Goal: Task Accomplishment & Management: Manage account settings

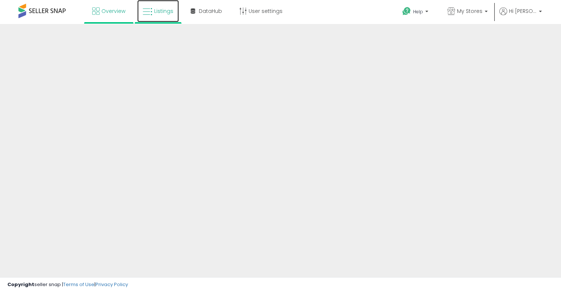
click at [158, 15] on link "Listings" at bounding box center [158, 11] width 42 height 22
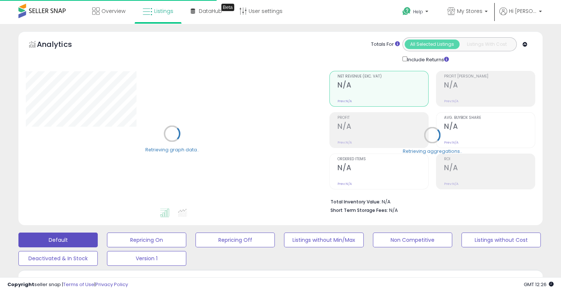
click at [527, 46] on icon at bounding box center [524, 44] width 5 height 5
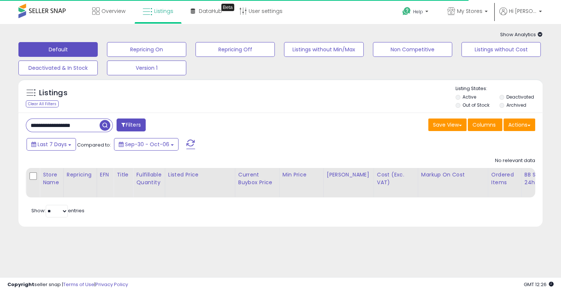
click at [81, 123] on input "**********" at bounding box center [62, 125] width 73 height 13
click at [81, 123] on input "**********" at bounding box center [88, 125] width 124 height 13
paste input "text"
type input "**********"
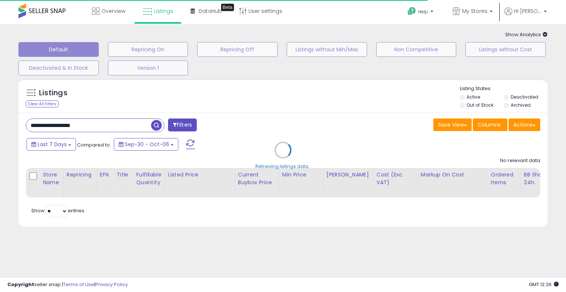
click at [262, 123] on div "Retrieving listings data.." at bounding box center [283, 155] width 541 height 160
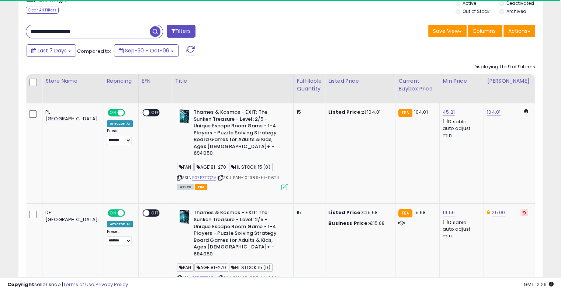
scroll to position [102, 0]
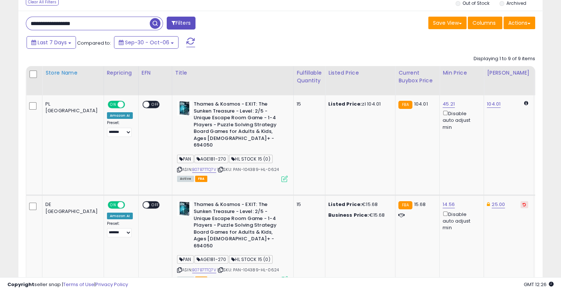
click at [47, 88] on th "Store Name" at bounding box center [73, 80] width 62 height 29
click at [59, 77] on div "Store Name" at bounding box center [72, 73] width 55 height 8
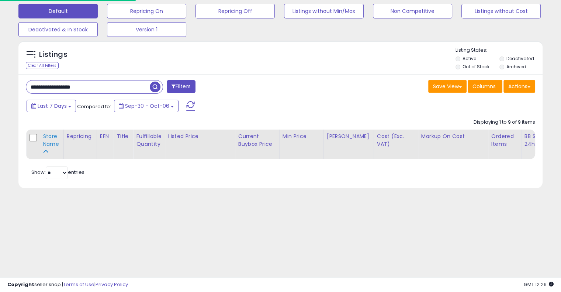
click at [52, 145] on div "Store Name" at bounding box center [52, 139] width 18 height 15
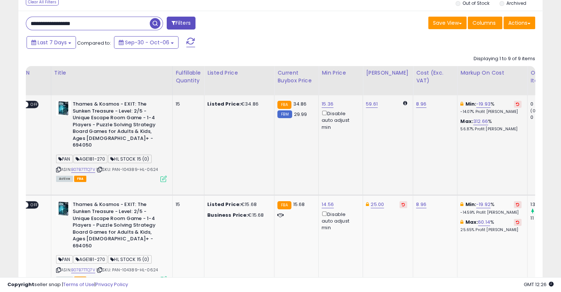
scroll to position [0, 144]
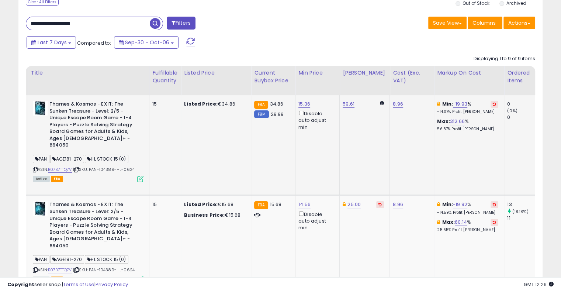
click at [490, 106] on button at bounding box center [494, 104] width 8 height 7
click at [493, 202] on icon at bounding box center [494, 204] width 3 height 4
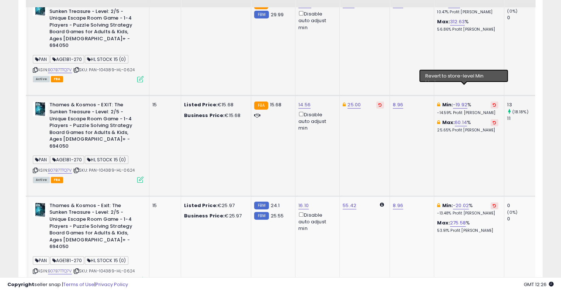
scroll to position [204, 0]
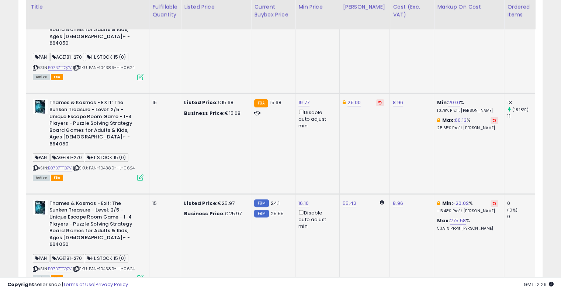
click at [493, 201] on icon at bounding box center [494, 203] width 3 height 4
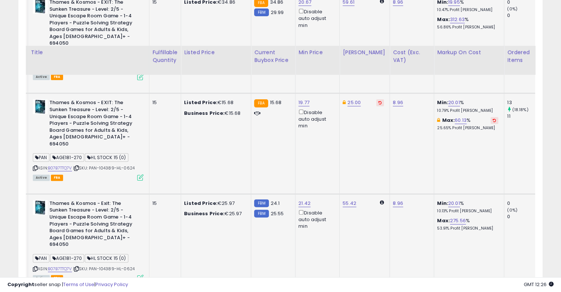
scroll to position [284, 0]
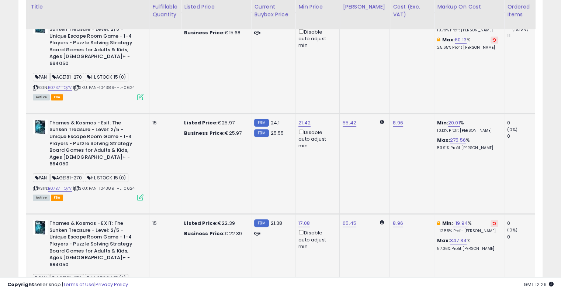
click at [493, 221] on icon at bounding box center [494, 223] width 3 height 4
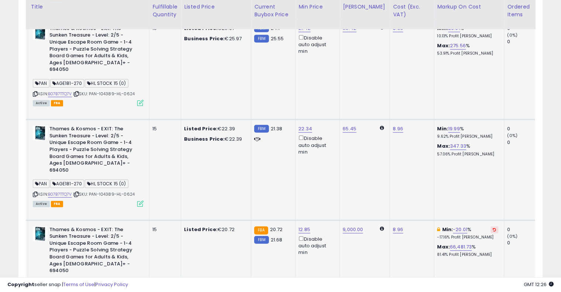
click at [493, 228] on icon at bounding box center [494, 230] width 3 height 4
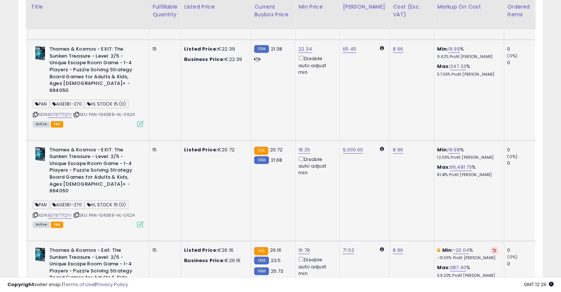
click at [493, 248] on icon at bounding box center [494, 250] width 3 height 4
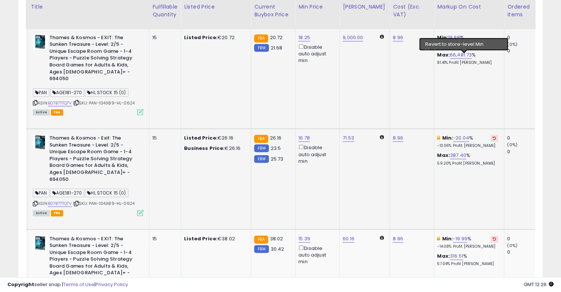
scroll to position [575, 0]
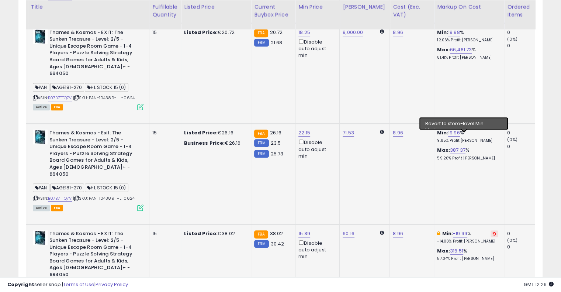
click at [493, 232] on icon at bounding box center [494, 234] width 3 height 4
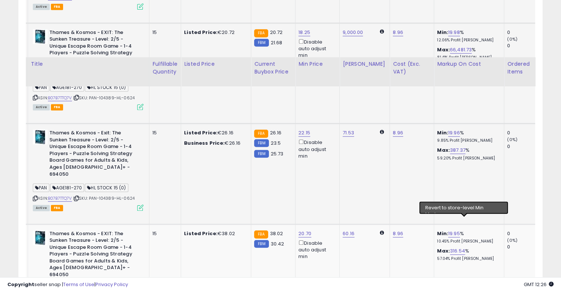
scroll to position [699, 0]
